Goal: Task Accomplishment & Management: Manage account settings

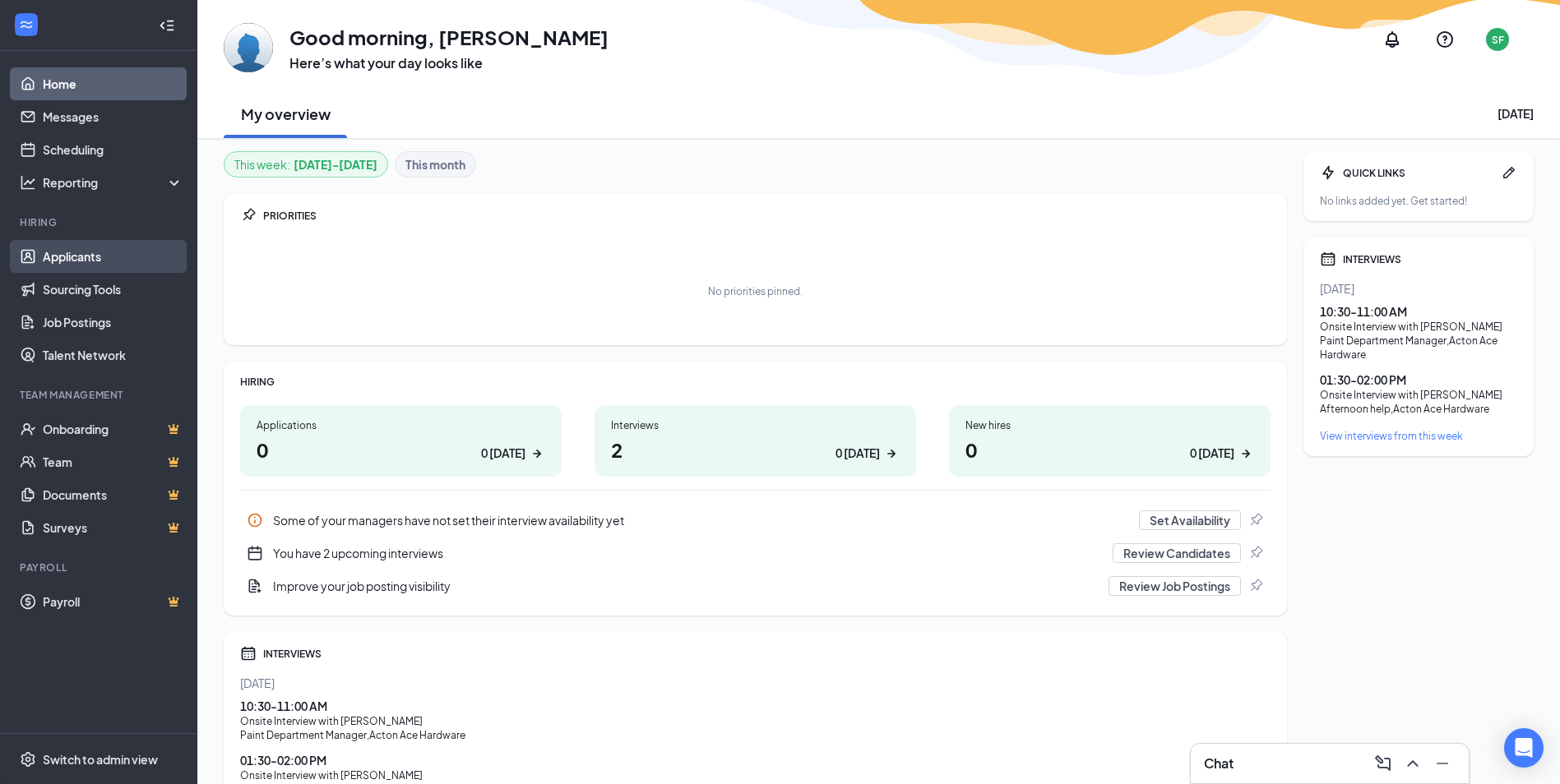
click at [66, 260] on link "Applicants" at bounding box center [113, 256] width 141 height 33
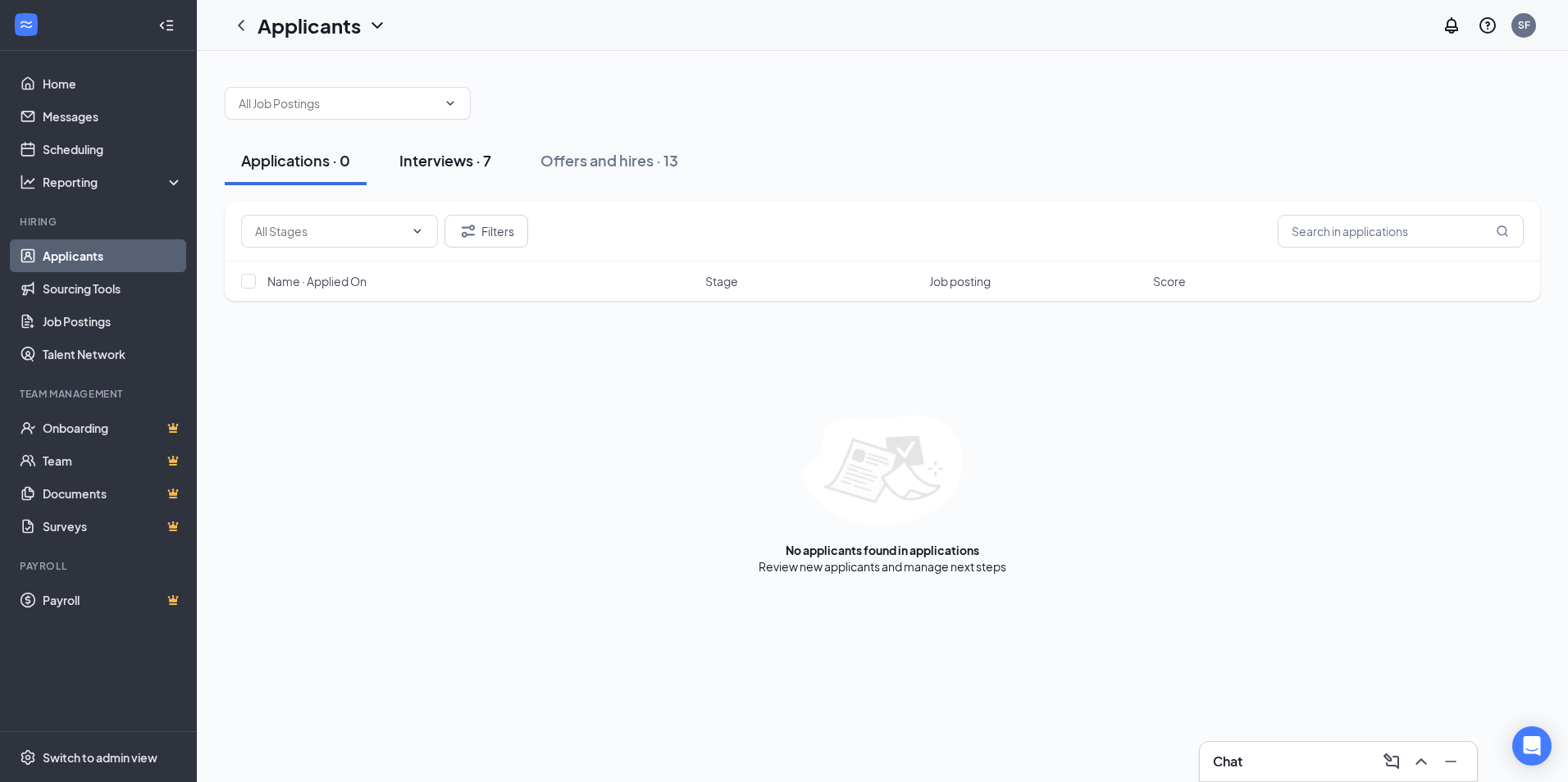
click at [470, 165] on div "Interviews · 7" at bounding box center [444, 160] width 92 height 21
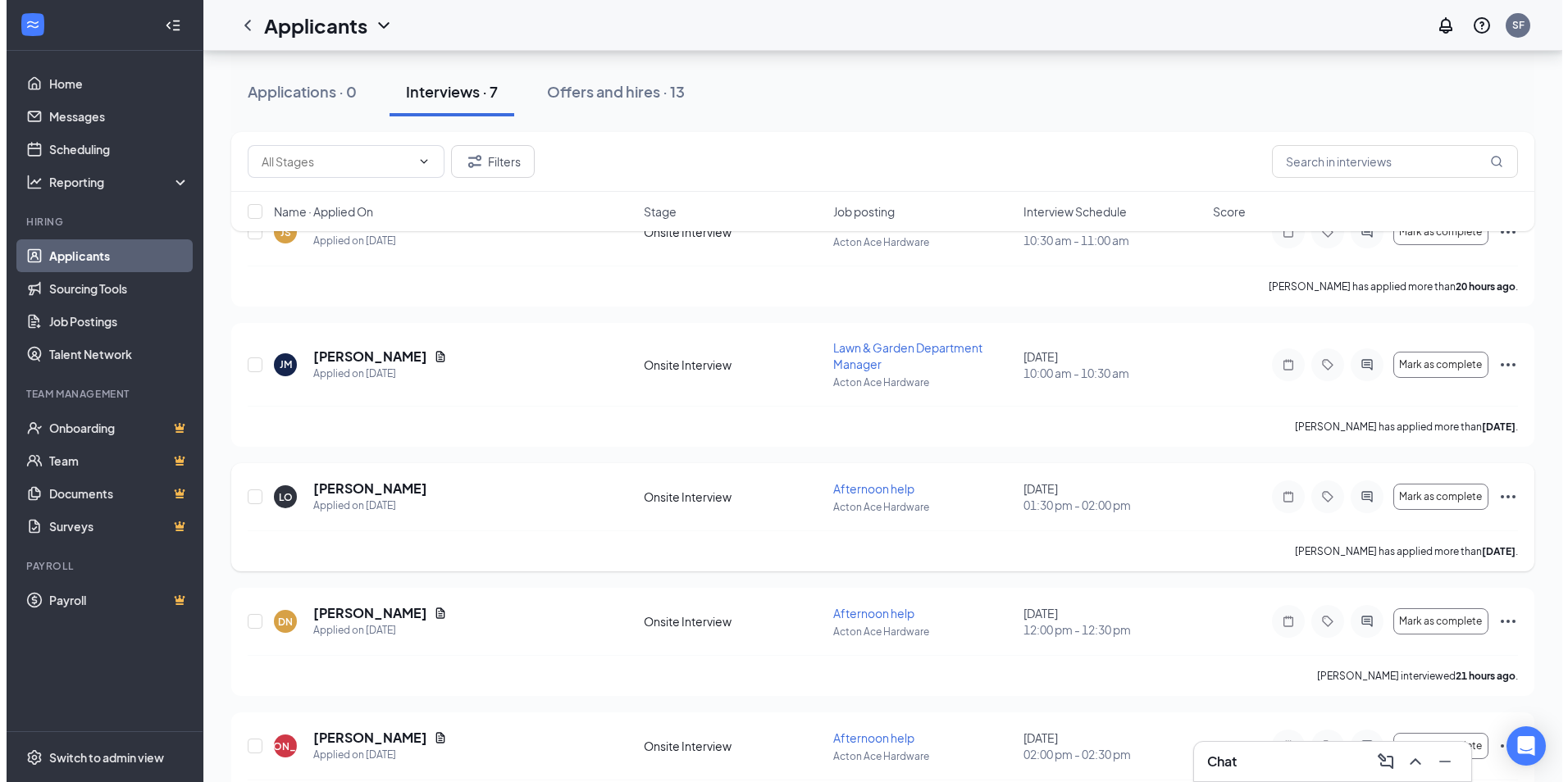
scroll to position [82, 0]
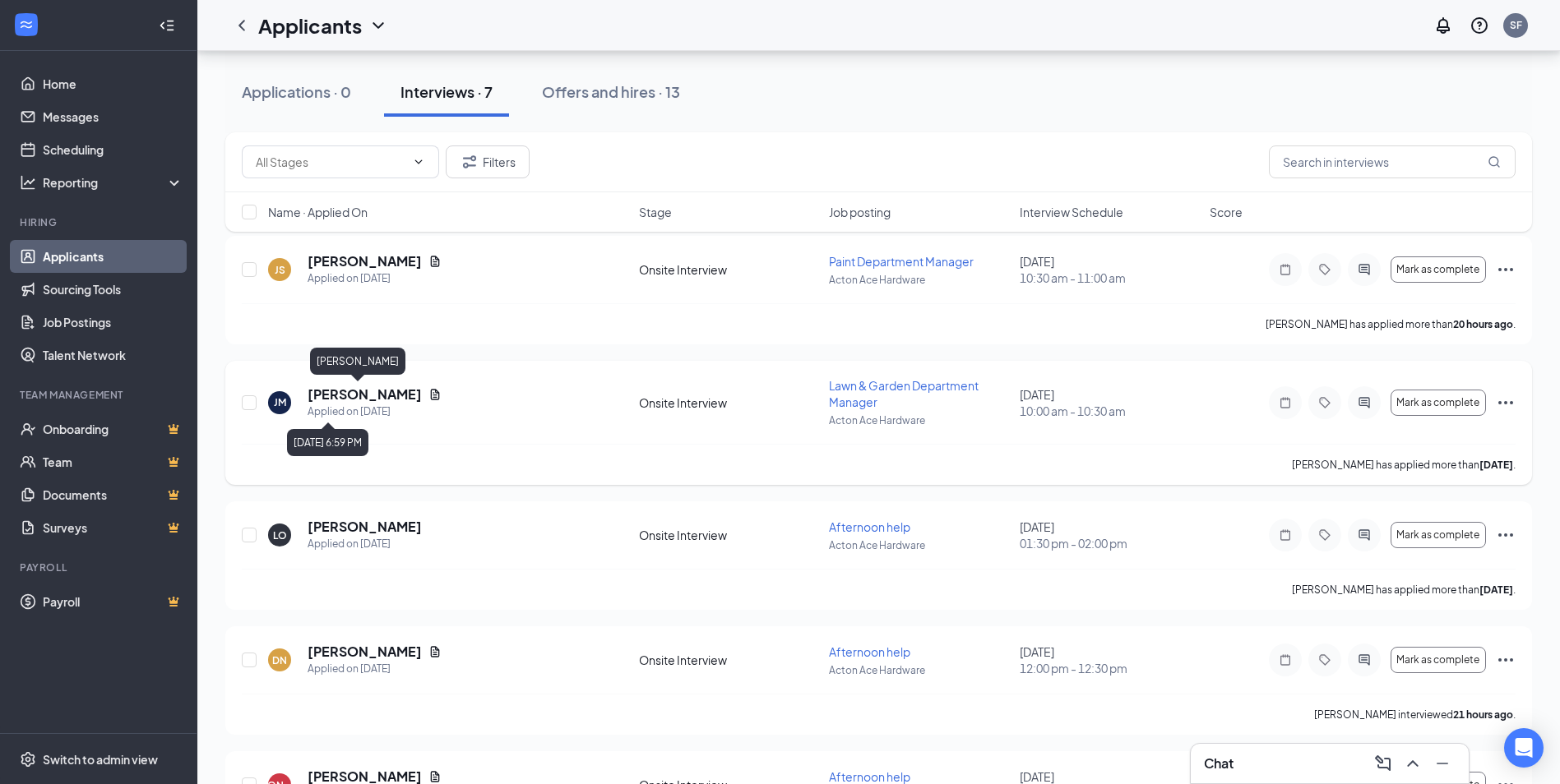
click at [349, 394] on h5 "[PERSON_NAME]" at bounding box center [364, 394] width 114 height 18
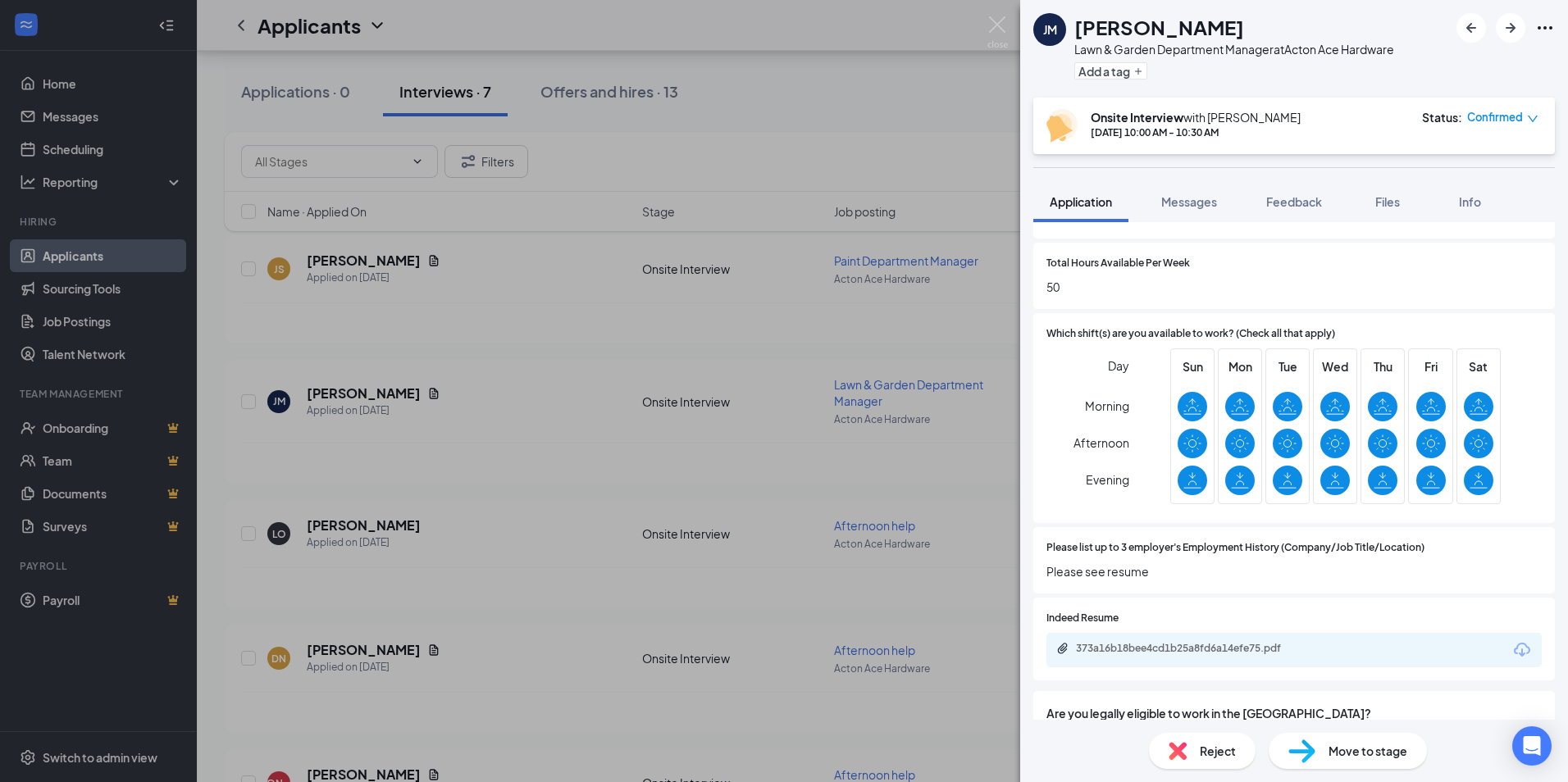
scroll to position [820, 0]
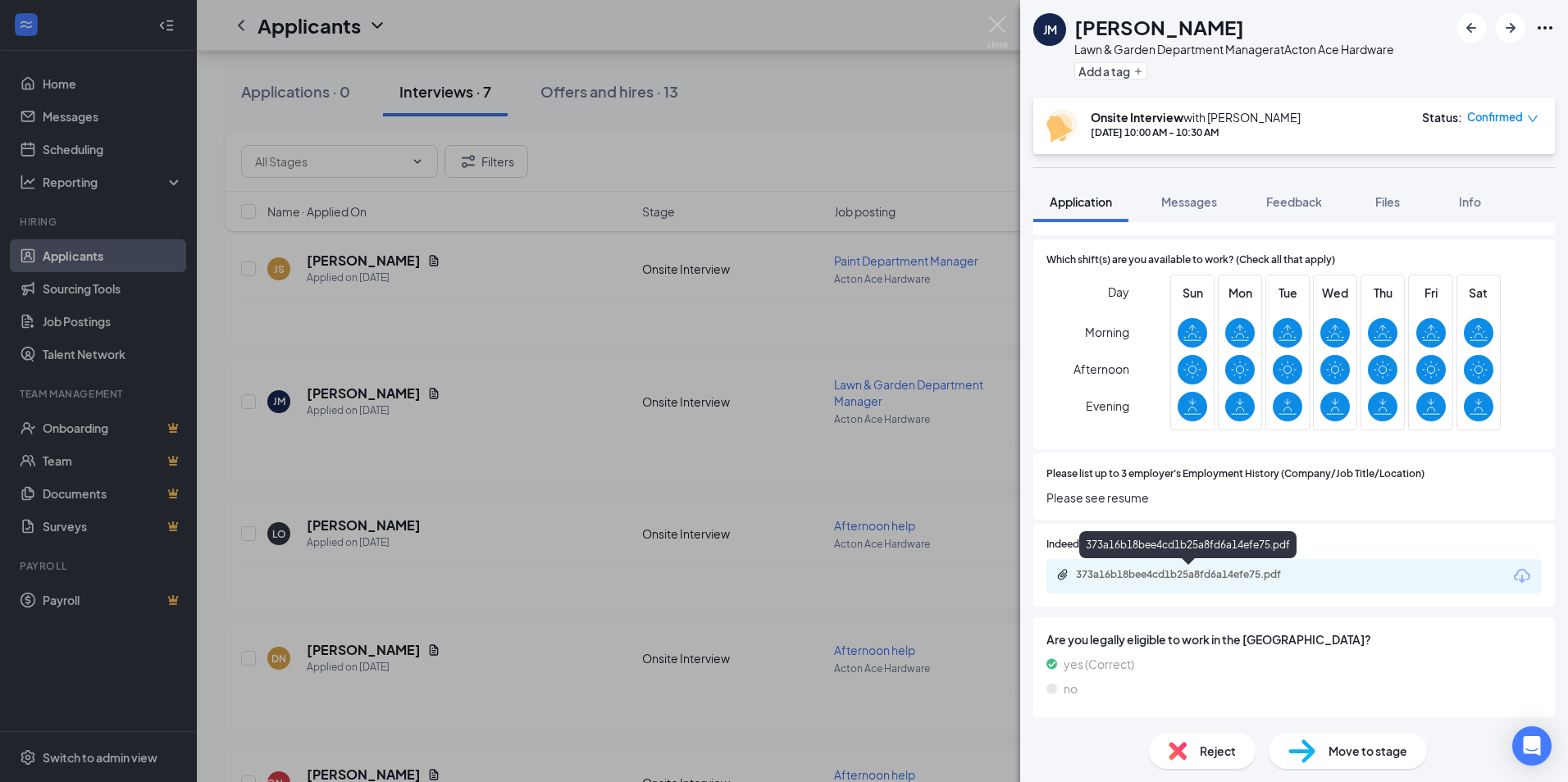
click at [1202, 575] on div "373a16b18bee4cd1b25a8fd6a14efe75.pdf" at bounding box center [1190, 574] width 229 height 13
click at [1056, 568] on link "373a16b18bee4cd1b25a8fd6a14efe75.pdf" at bounding box center [1189, 575] width 266 height 16
click at [1000, 21] on img at bounding box center [997, 32] width 21 height 32
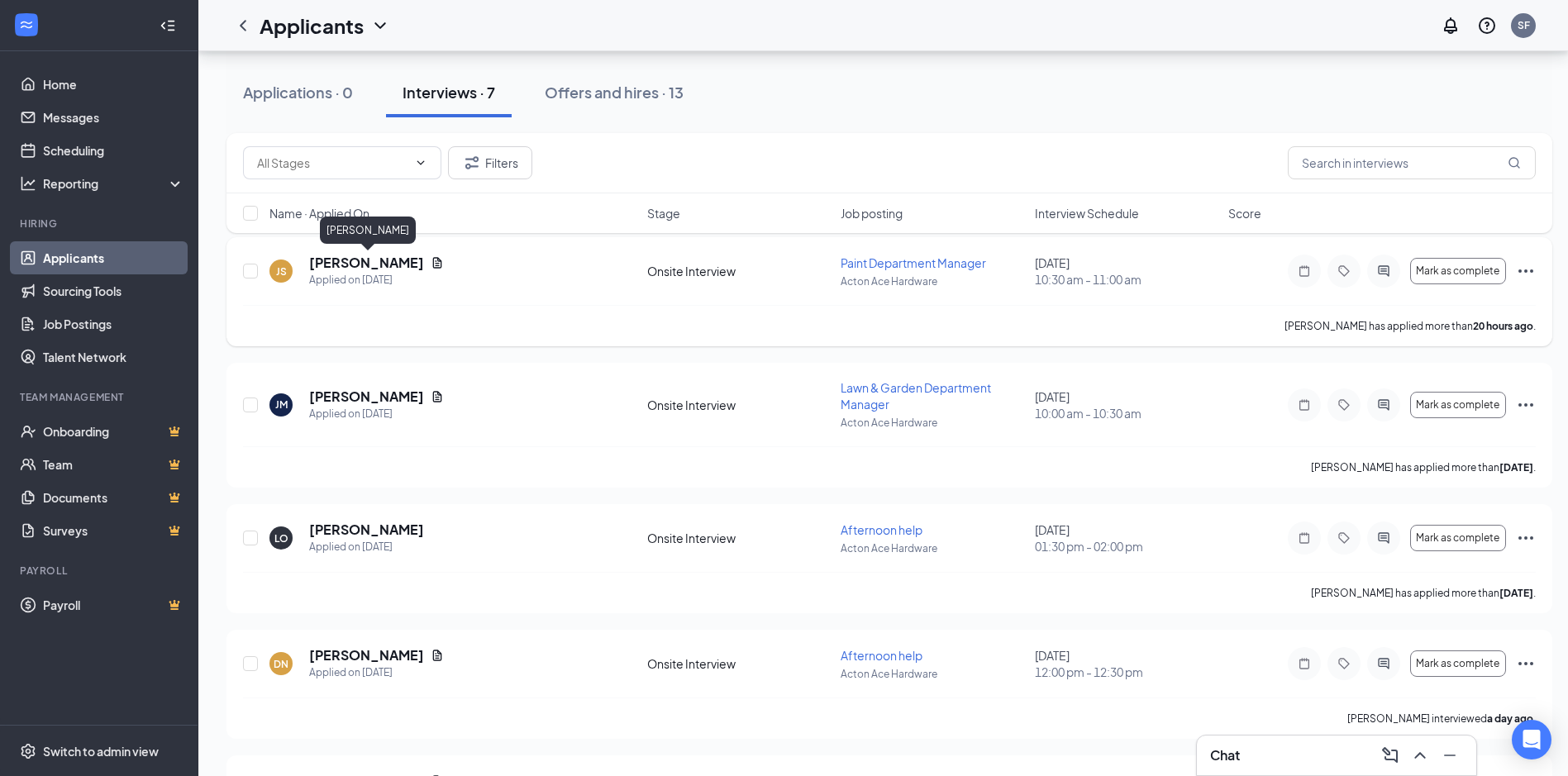
click at [391, 258] on h5 "[PERSON_NAME]" at bounding box center [366, 262] width 115 height 18
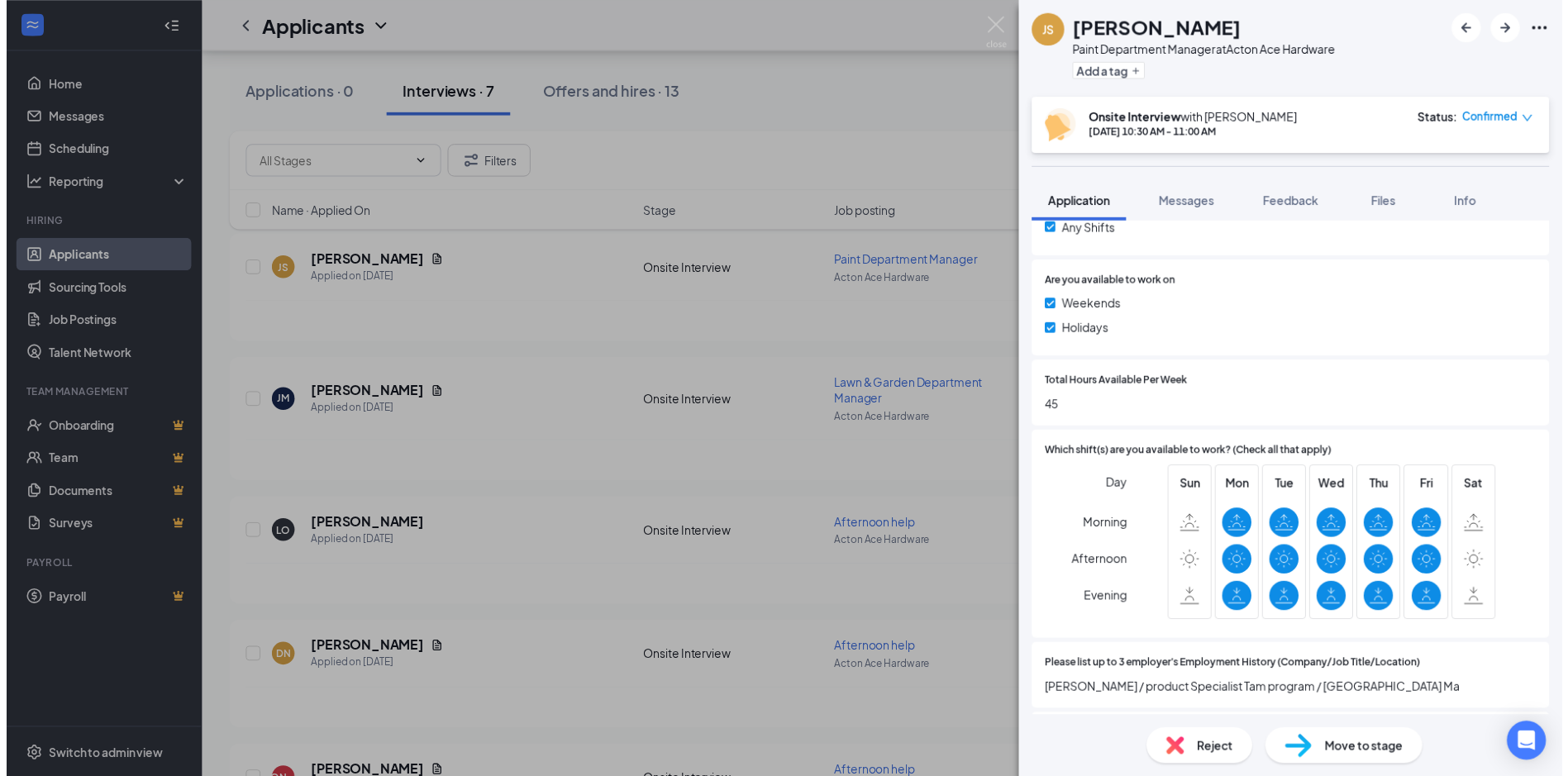
scroll to position [826, 0]
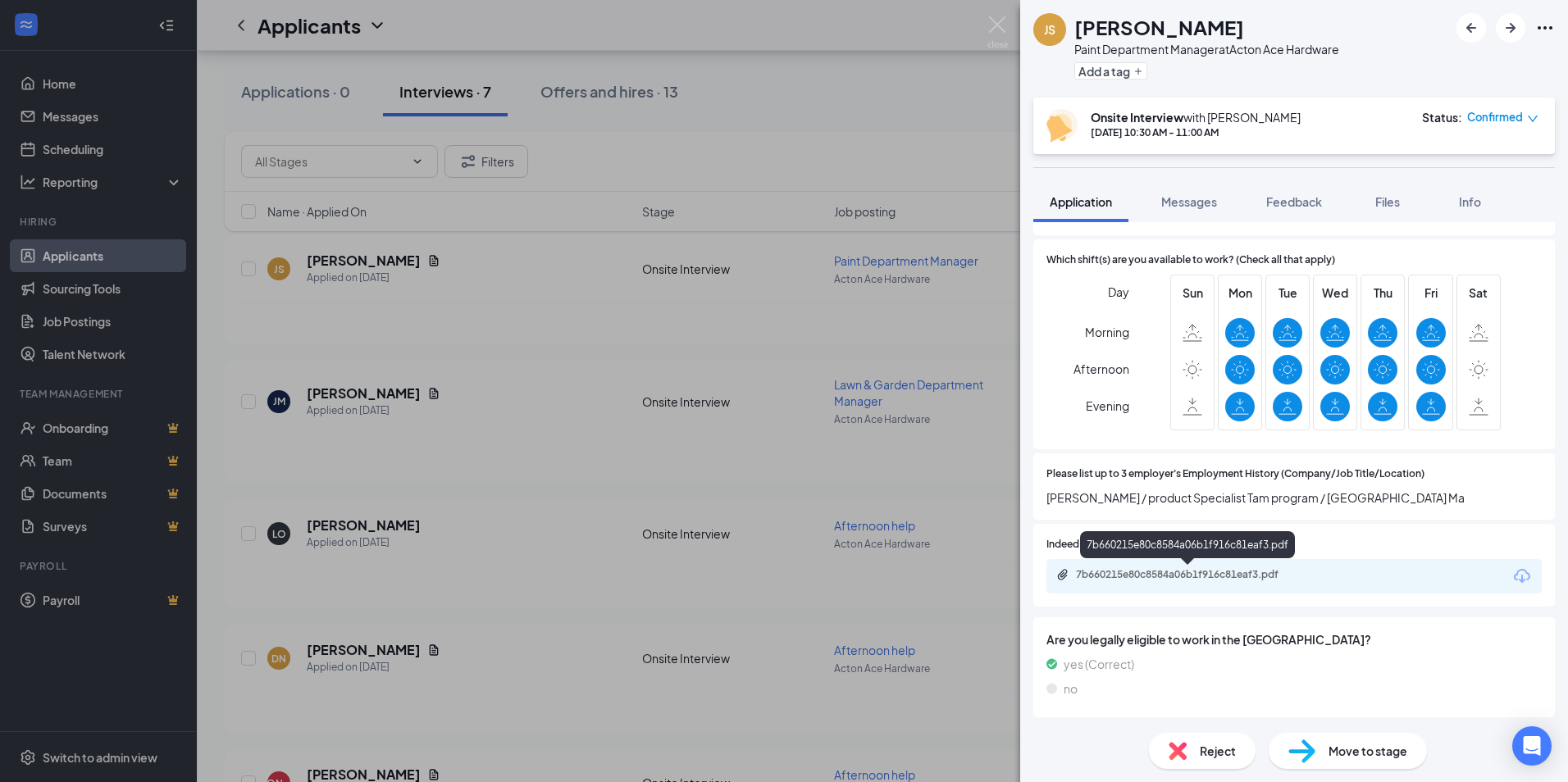
click at [1241, 572] on div "7b660215e80c8584a06b1f916c81eaf3.pdf" at bounding box center [1190, 574] width 229 height 13
click at [924, 165] on div "JS [PERSON_NAME] Paint Department Manager at Acton Ace Hardware Add a tag Onsit…" at bounding box center [784, 391] width 1568 height 782
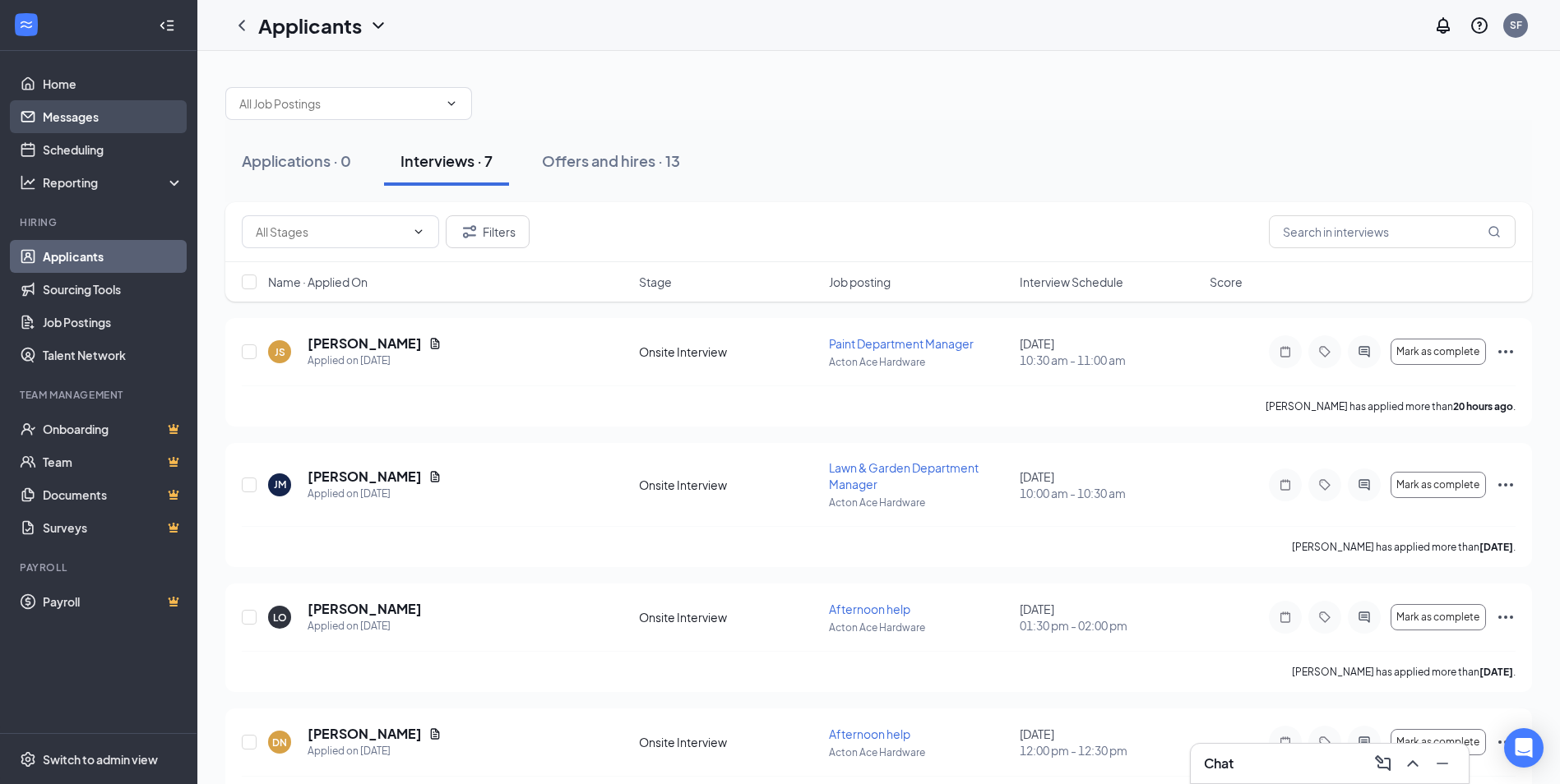
click at [83, 112] on link "Messages" at bounding box center [113, 116] width 141 height 33
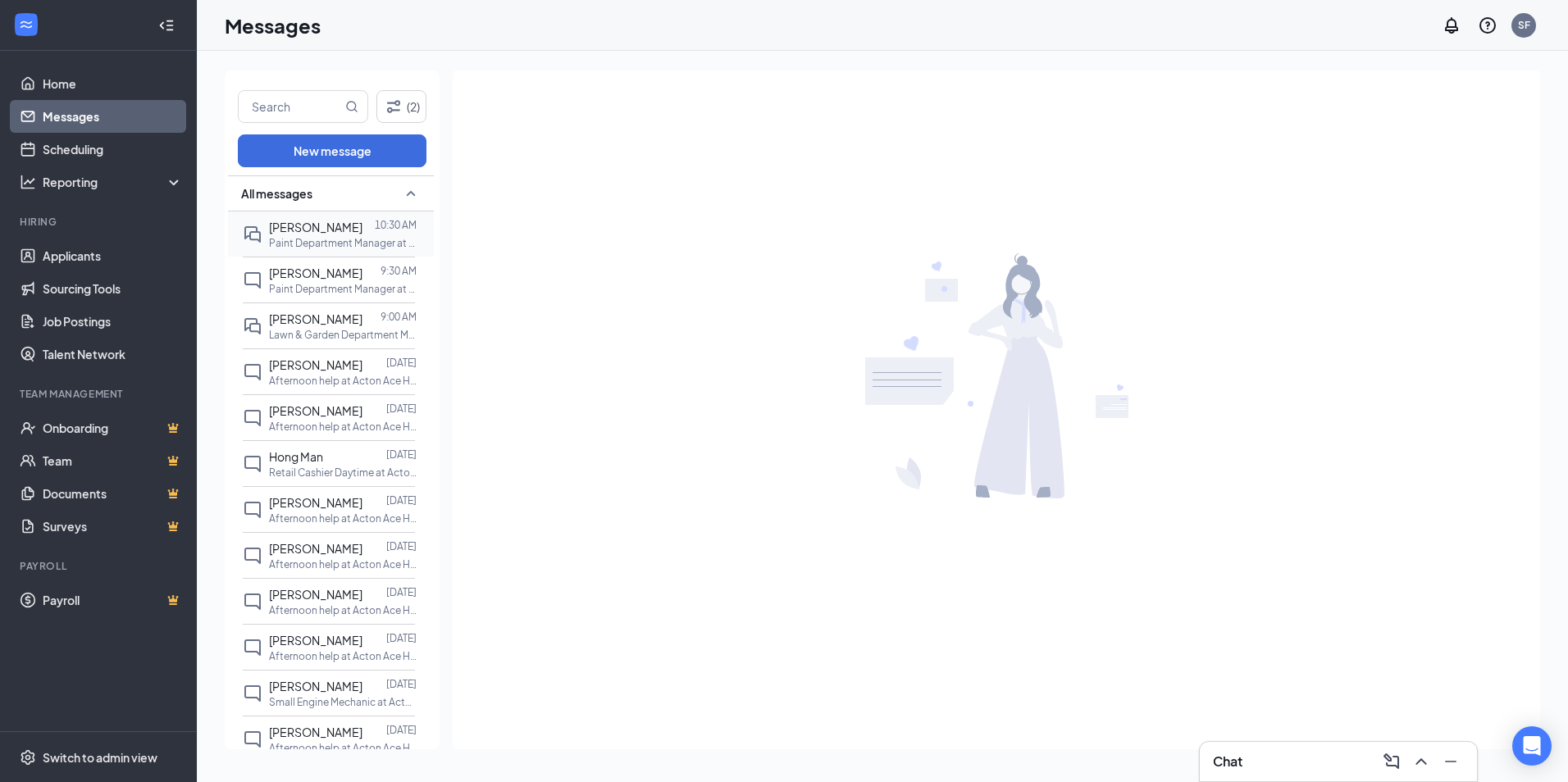
click at [335, 237] on p "Paint Department Manager at Acton Ace Hardware" at bounding box center [342, 242] width 147 height 14
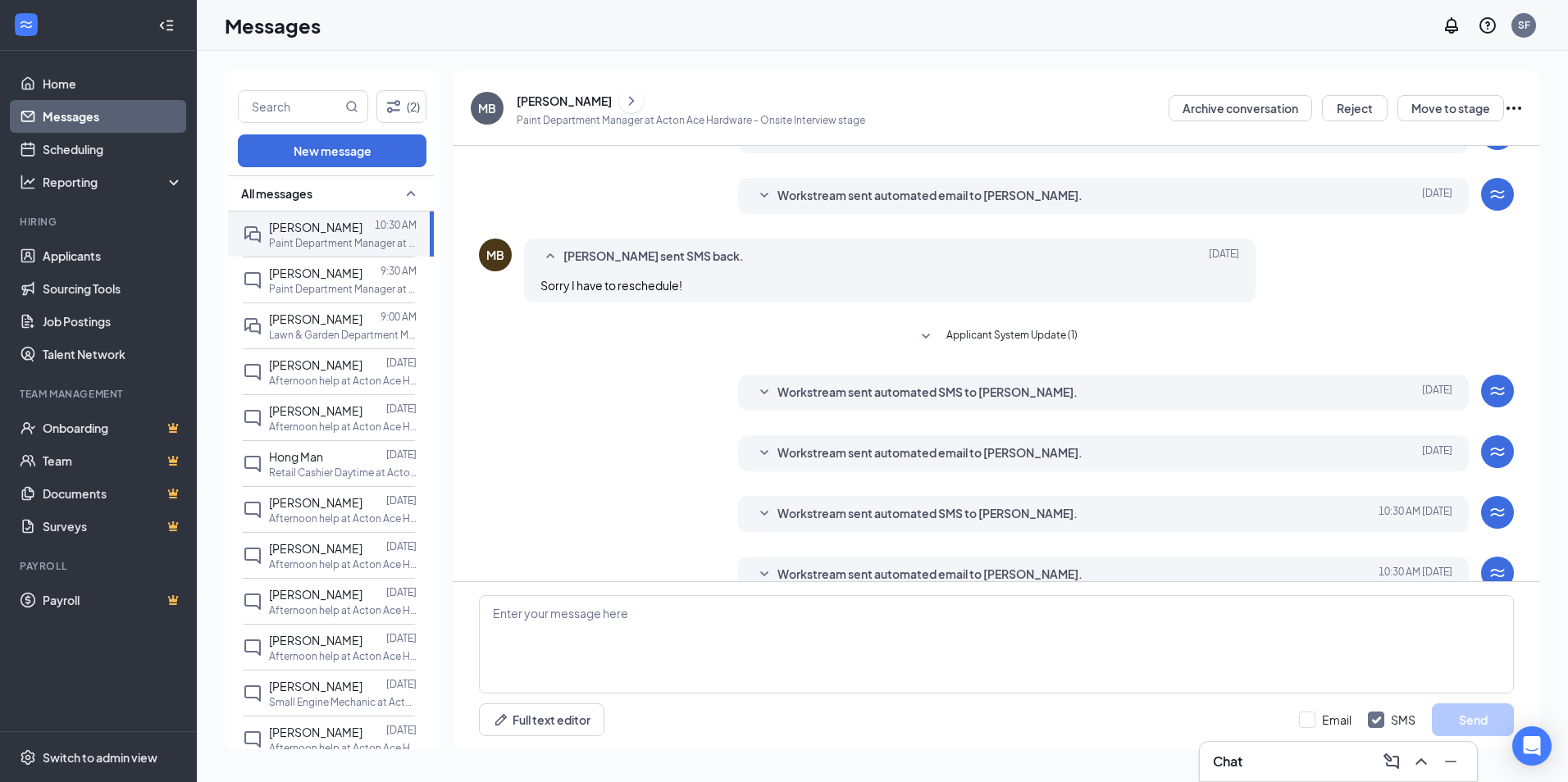
scroll to position [239, 0]
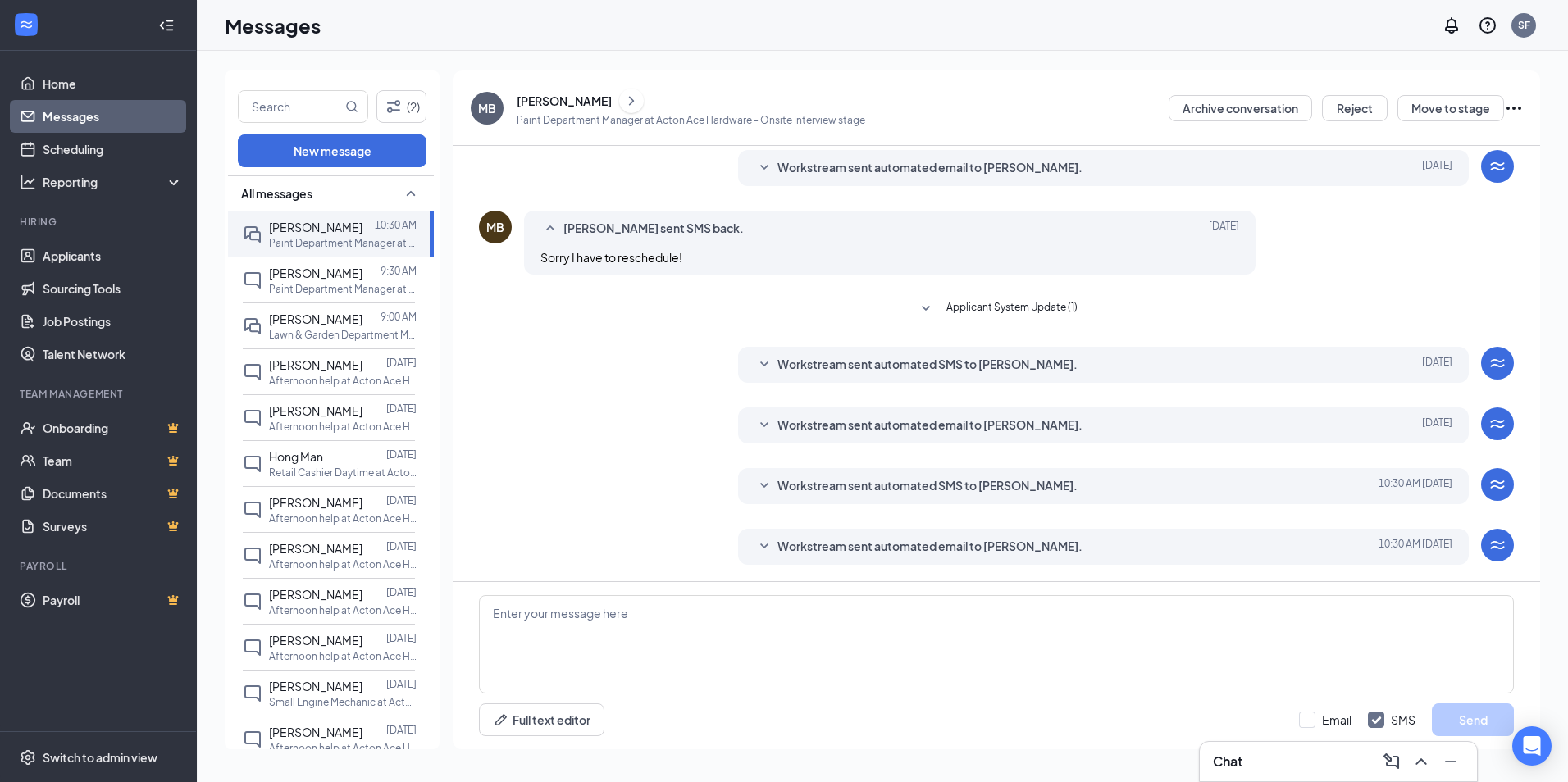
click at [755, 549] on icon "SmallChevronDown" at bounding box center [764, 546] width 20 height 20
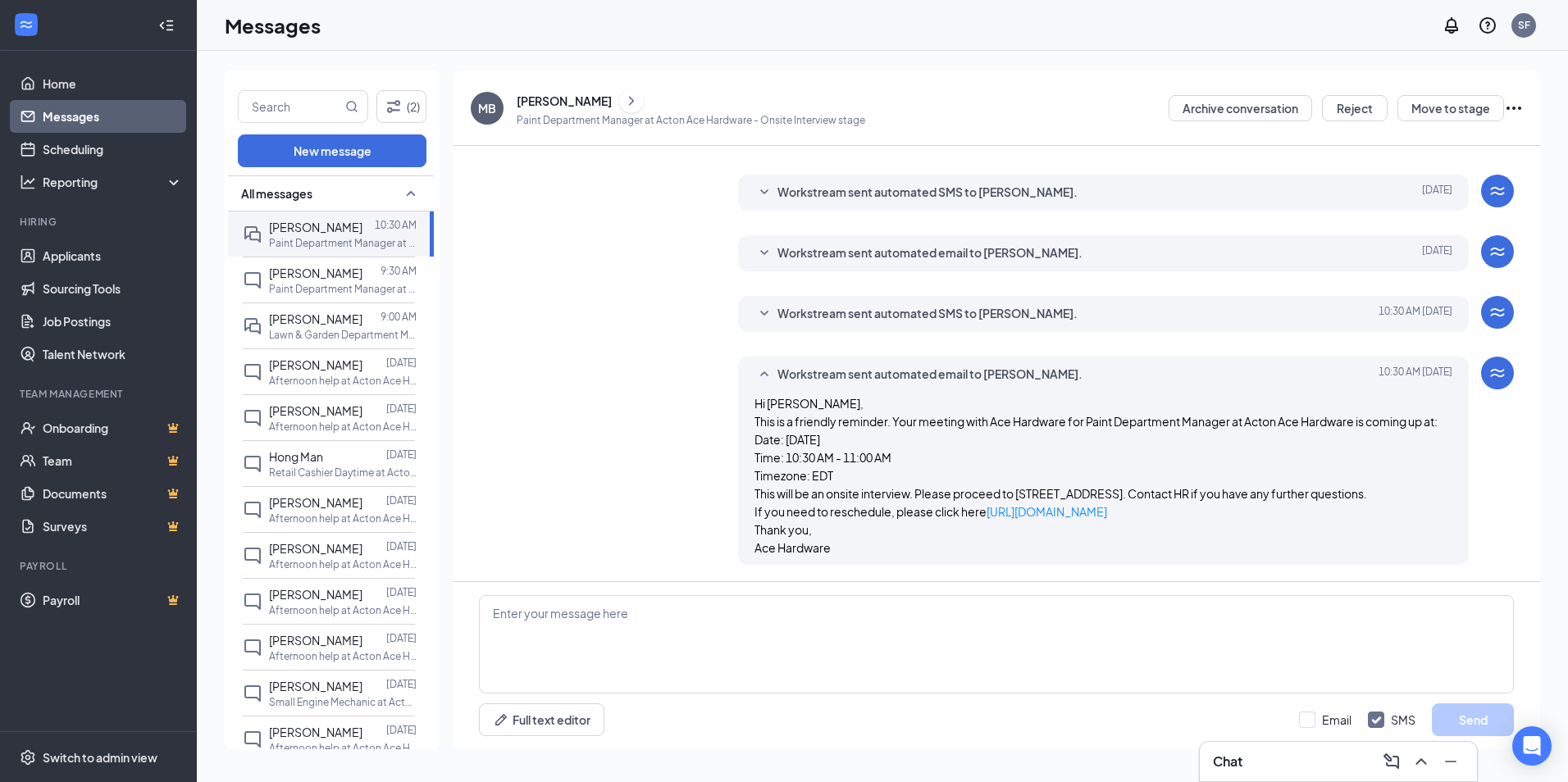
scroll to position [447, 0]
click at [341, 273] on span "[PERSON_NAME]" at bounding box center [315, 274] width 93 height 15
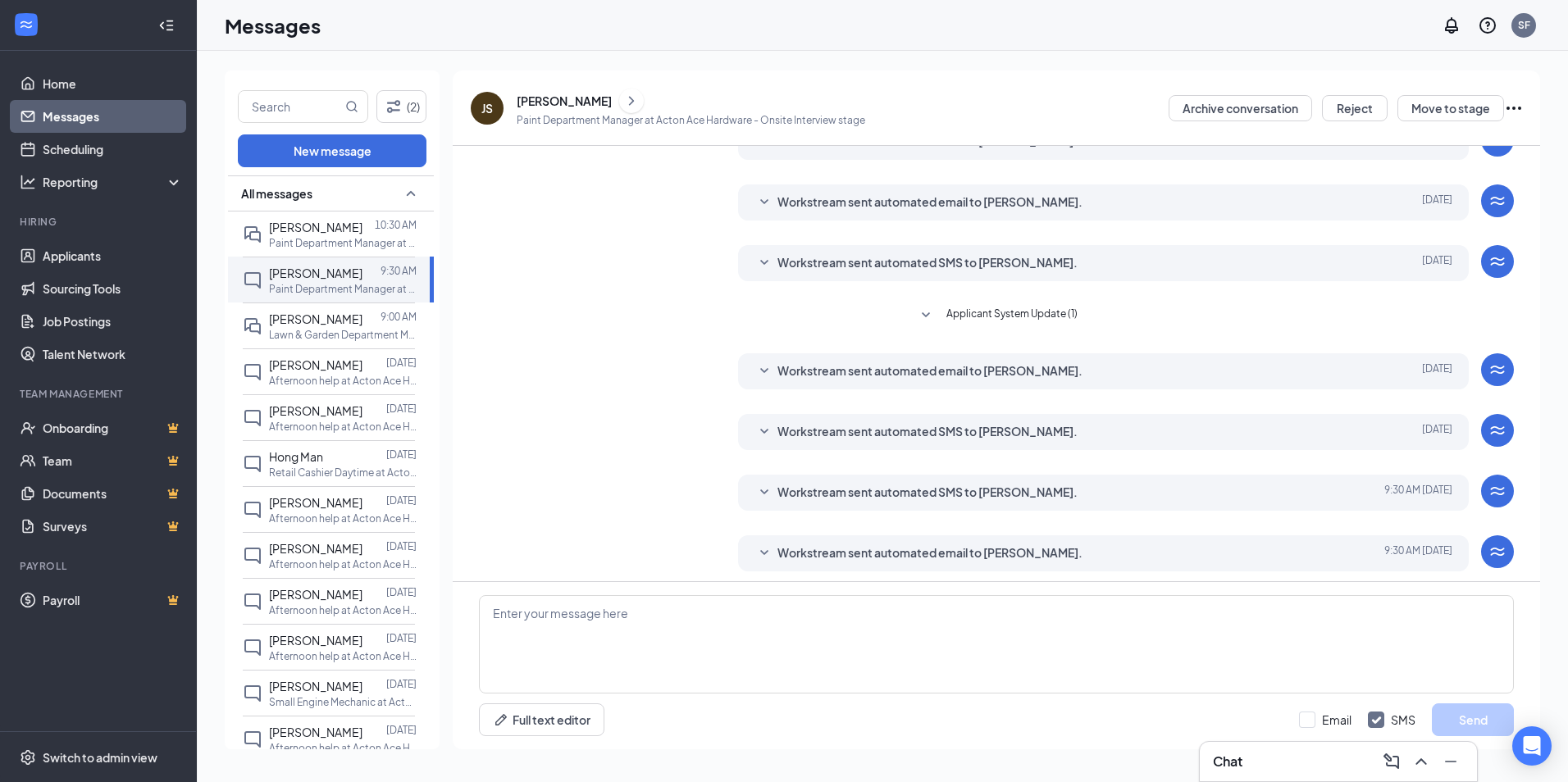
scroll to position [210, 0]
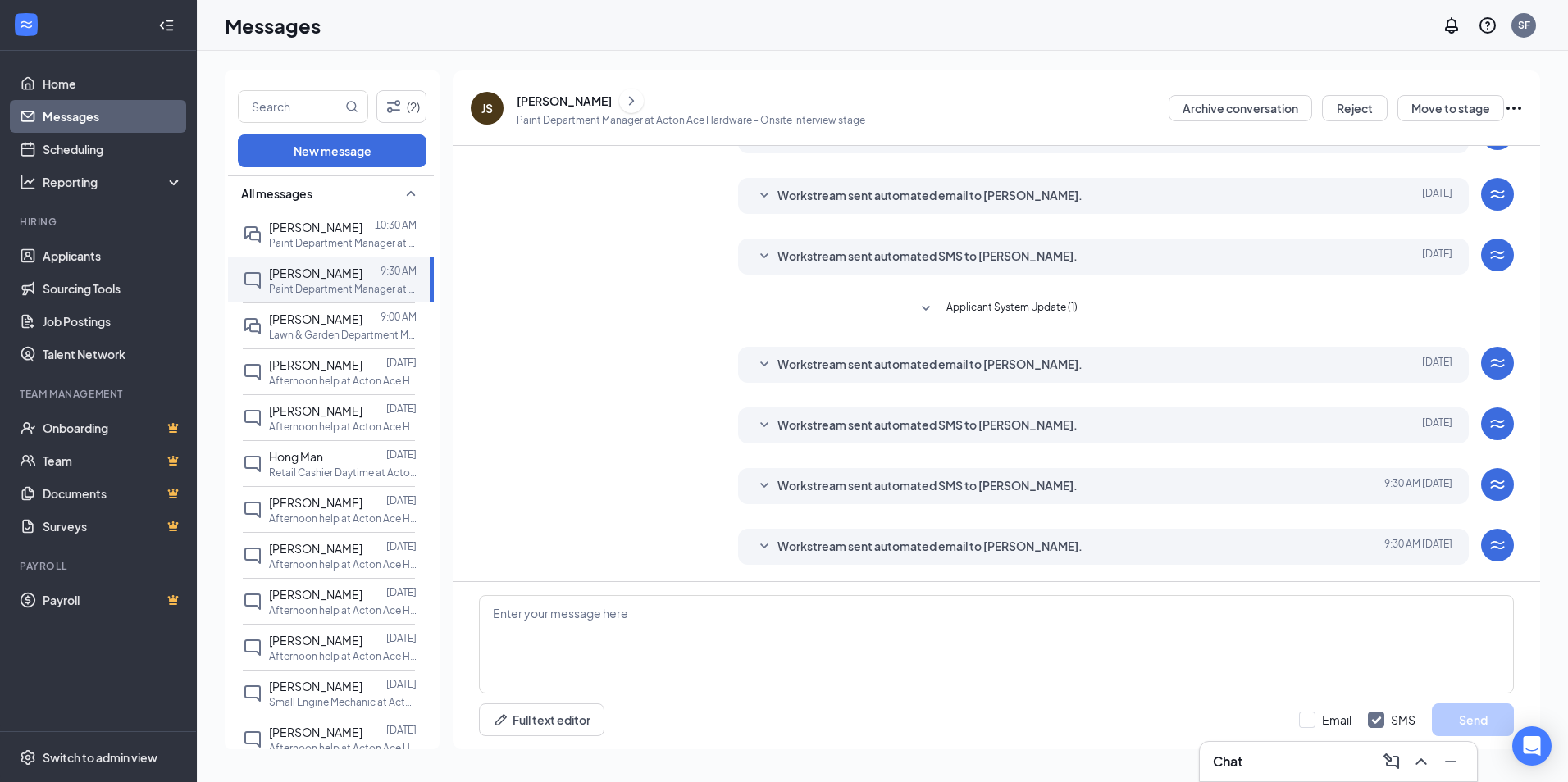
click at [762, 552] on icon "SmallChevronDown" at bounding box center [764, 546] width 20 height 20
